Goal: Task Accomplishment & Management: Manage account settings

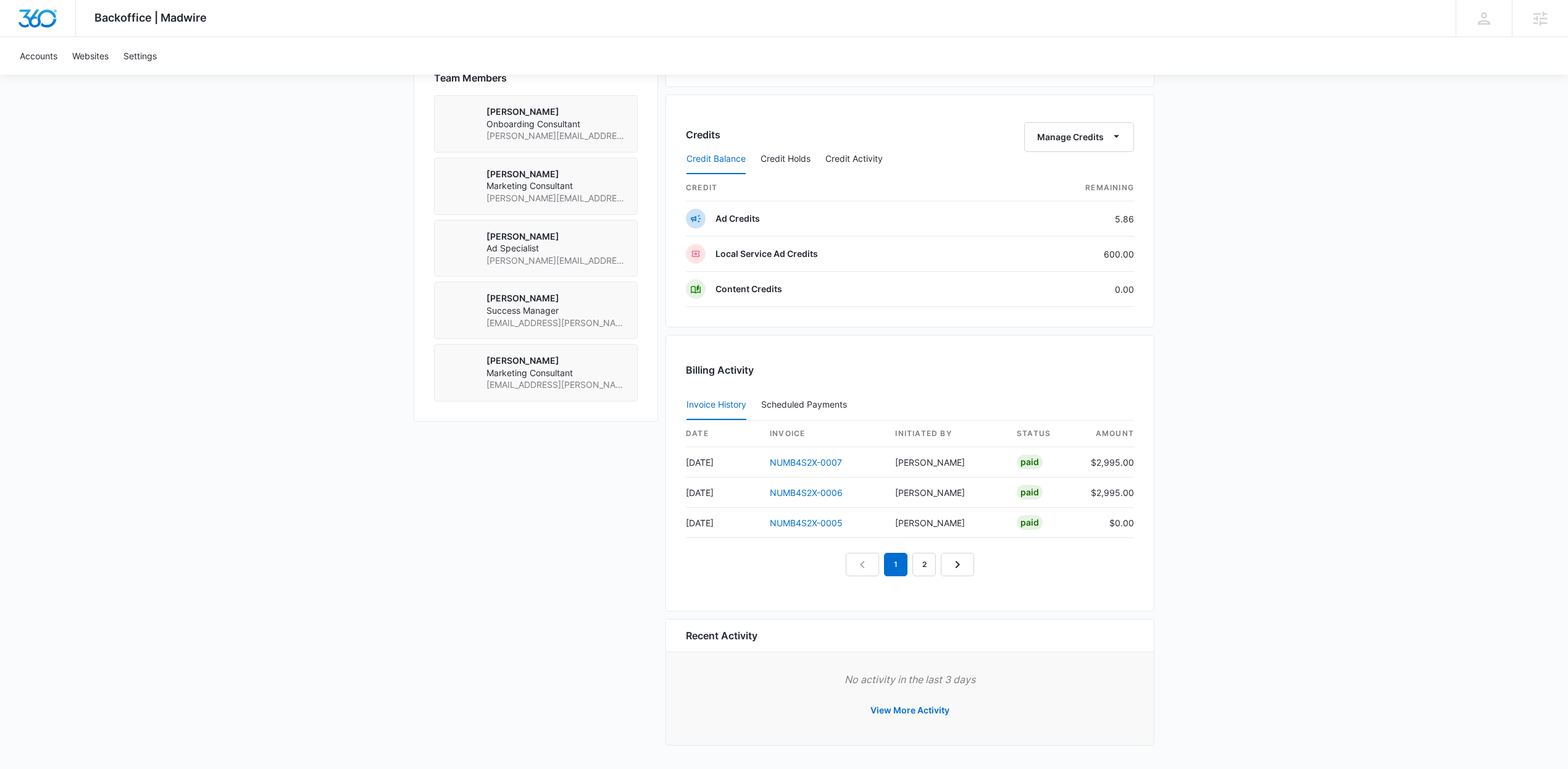
scroll to position [902, 0]
click at [1073, 132] on button "Manage Credits" at bounding box center [1079, 136] width 109 height 29
click at [1058, 176] on div "Transfer Credits" at bounding box center [1071, 181] width 65 height 9
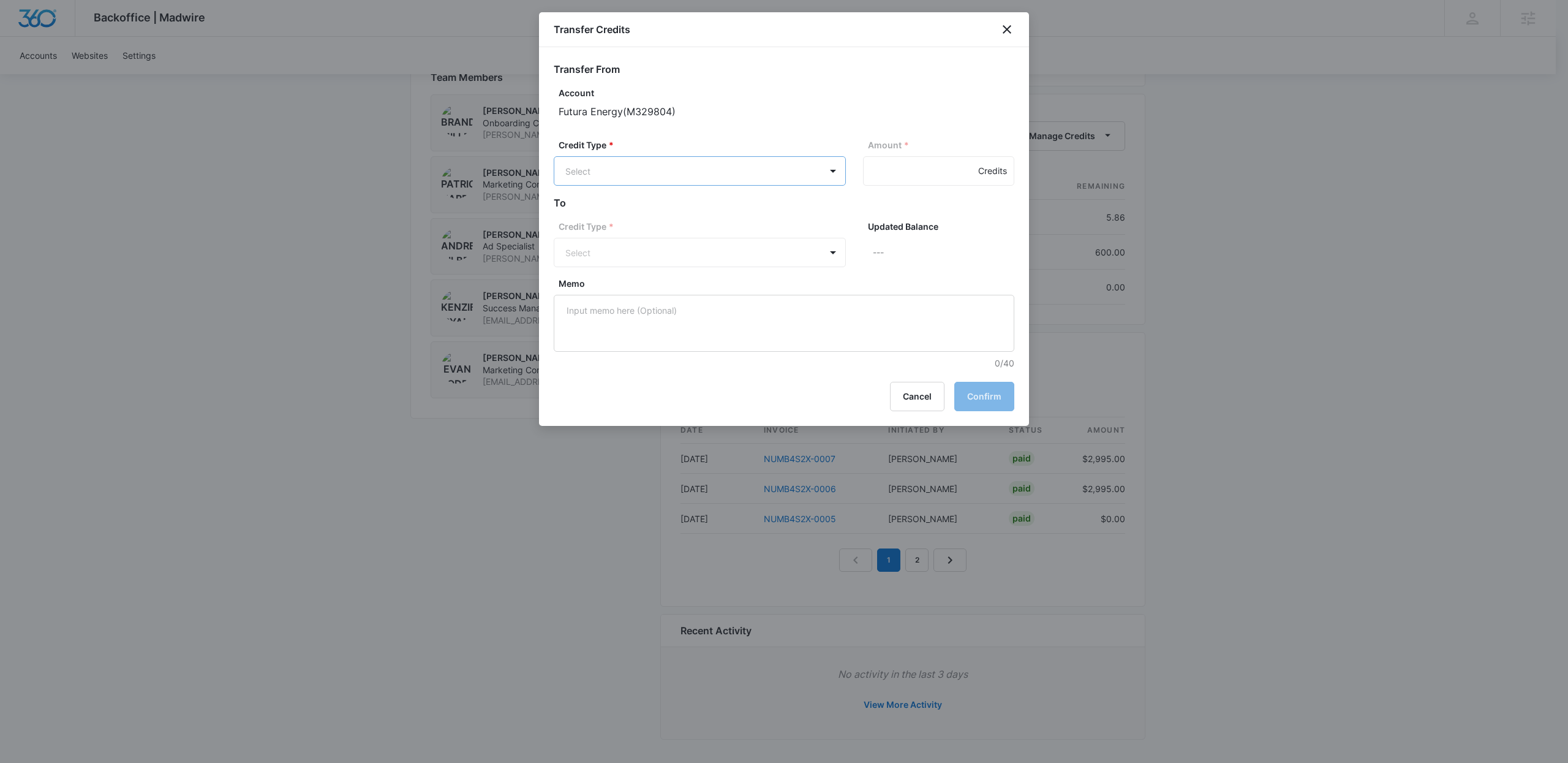
click at [767, 243] on div "LSA Credits (600.00 Credits)" at bounding box center [698, 246] width 260 height 19
click at [886, 177] on input "Amount *" at bounding box center [938, 170] width 151 height 29
type input "600"
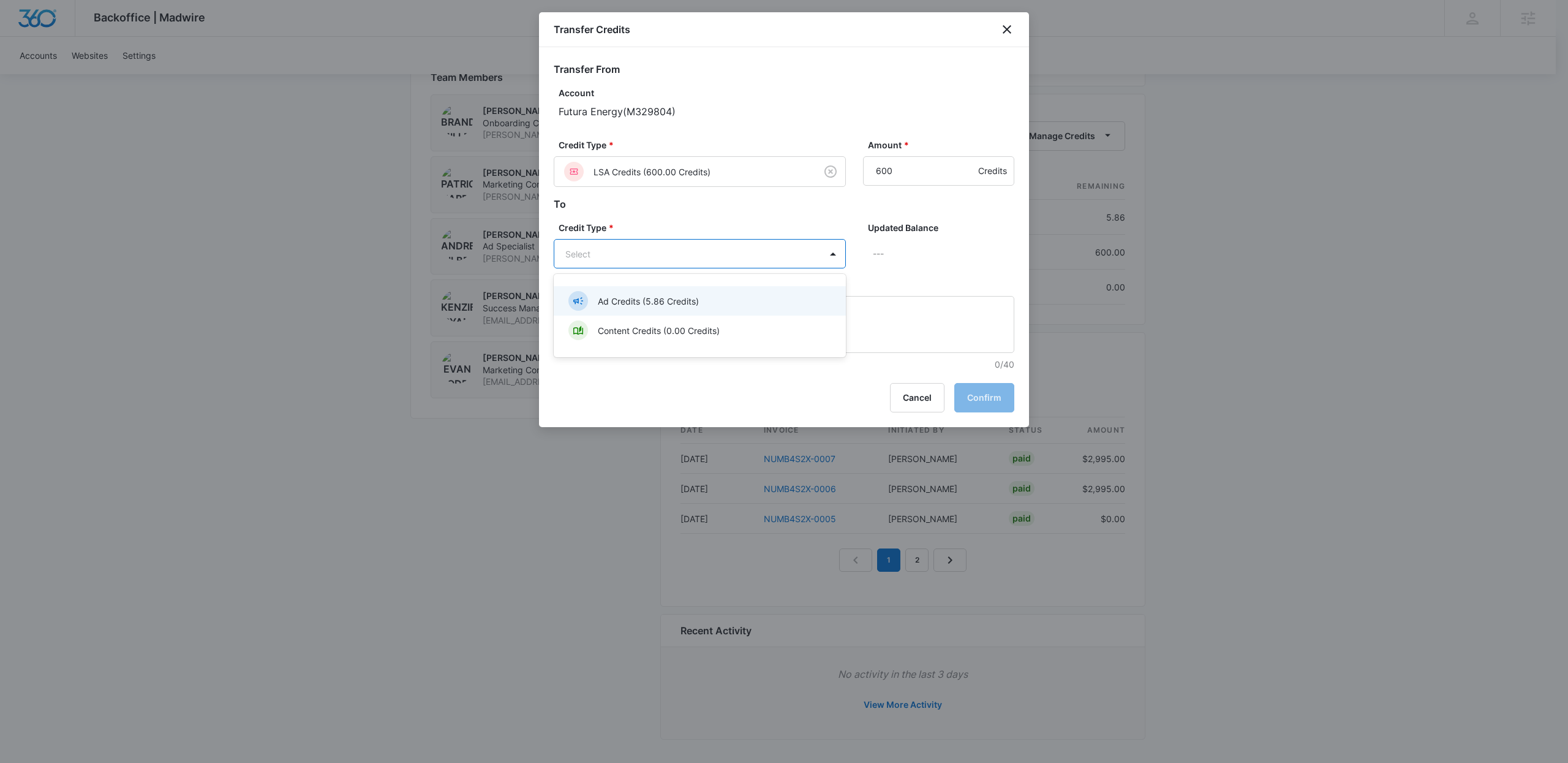
click at [707, 298] on div "Ad Credits (5.86 Credits)" at bounding box center [698, 300] width 260 height 19
click at [986, 397] on button "Confirm" at bounding box center [984, 398] width 60 height 29
